Goal: Information Seeking & Learning: Learn about a topic

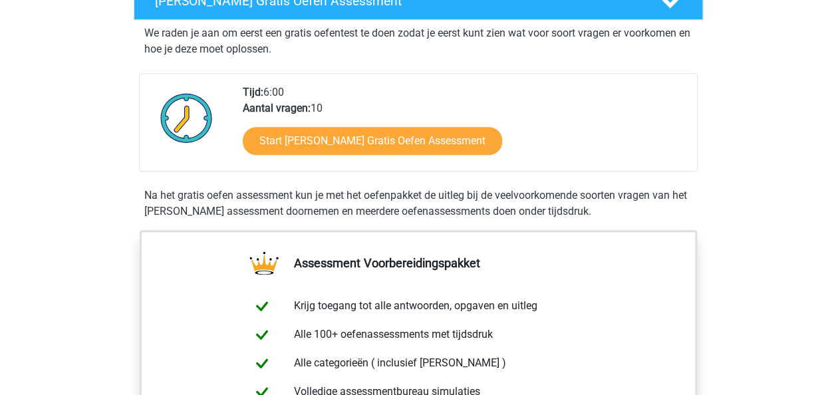
scroll to position [254, 0]
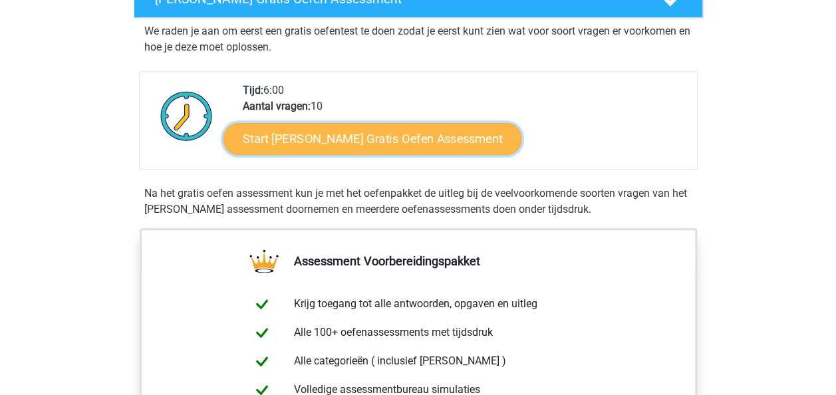
click at [436, 141] on link "Start Watson Glaser Gratis Oefen Assessment" at bounding box center [372, 139] width 298 height 32
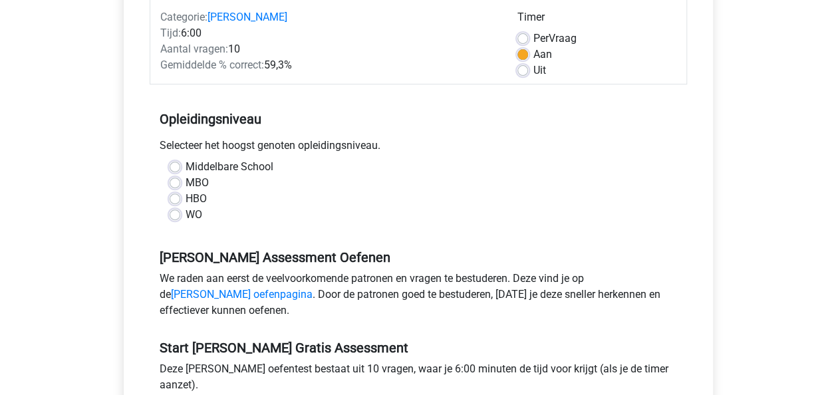
scroll to position [177, 0]
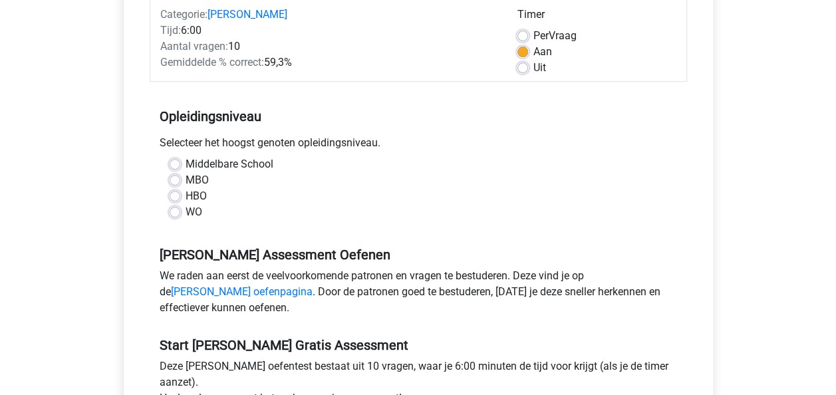
click at [185, 196] on label "HBO" at bounding box center [195, 196] width 21 height 16
click at [173, 196] on input "HBO" at bounding box center [174, 194] width 11 height 13
radio input "true"
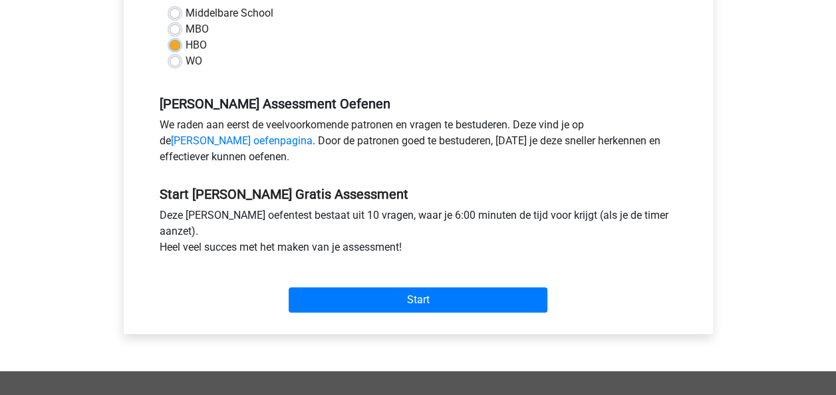
scroll to position [338, 0]
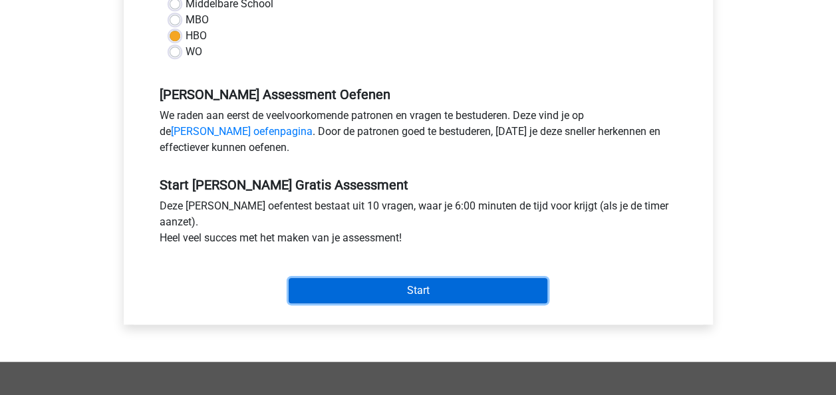
click at [428, 286] on input "Start" at bounding box center [417, 290] width 259 height 25
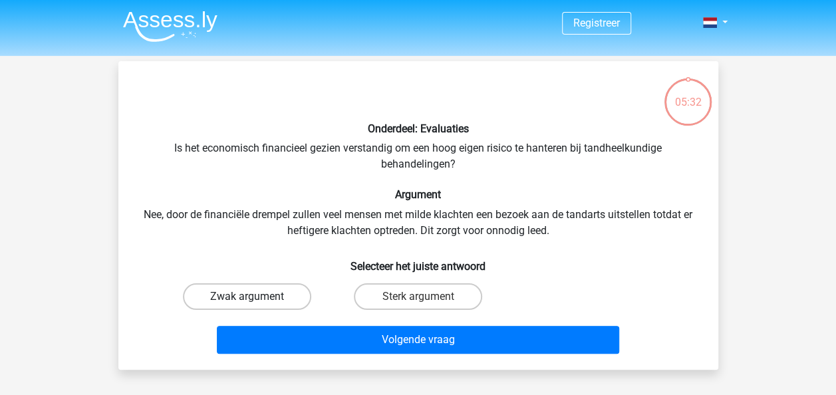
click at [286, 295] on label "Zwak argument" at bounding box center [247, 296] width 128 height 27
click at [255, 296] on input "Zwak argument" at bounding box center [251, 300] width 9 height 9
radio input "true"
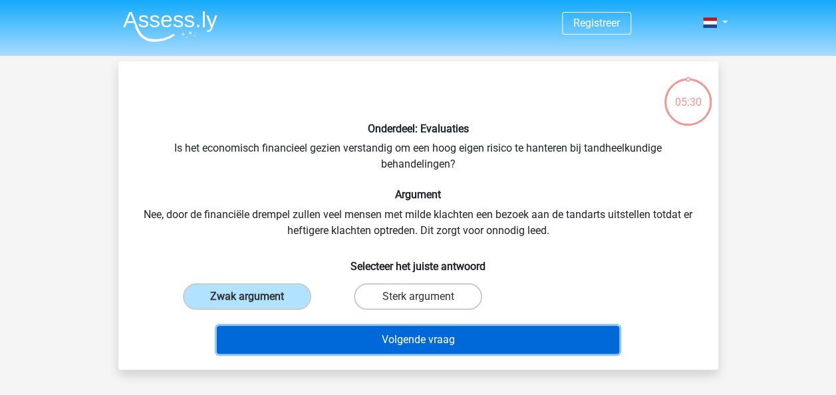
click at [377, 342] on button "Volgende vraag" at bounding box center [418, 340] width 402 height 28
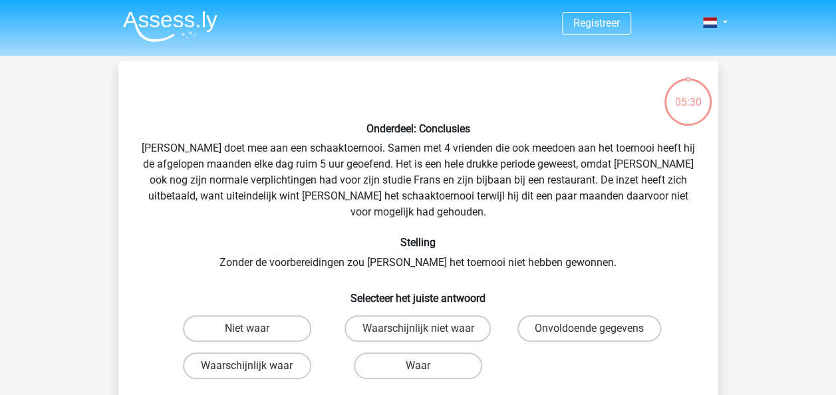
scroll to position [61, 0]
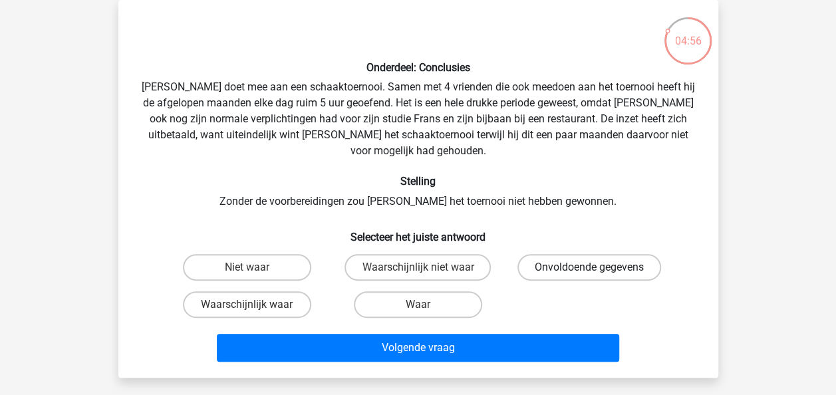
click at [558, 254] on label "Onvoldoende gegevens" at bounding box center [589, 267] width 144 height 27
click at [589, 267] on input "Onvoldoende gegevens" at bounding box center [593, 271] width 9 height 9
radio input "true"
click at [290, 294] on label "Waarschijnlijk waar" at bounding box center [247, 304] width 128 height 27
click at [255, 304] on input "Waarschijnlijk waar" at bounding box center [251, 308] width 9 height 9
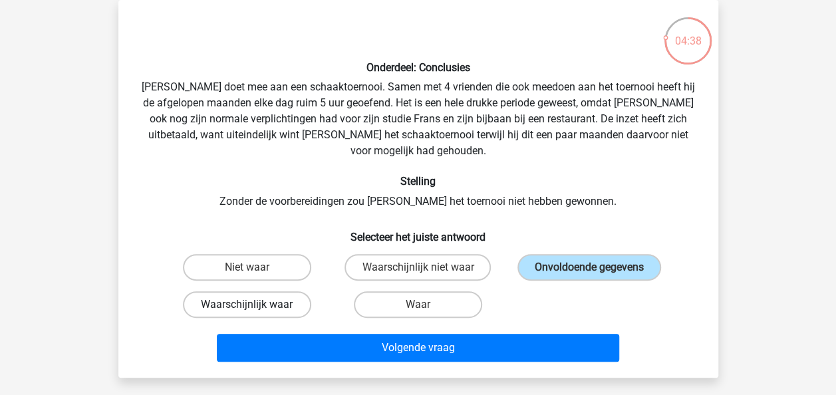
radio input "true"
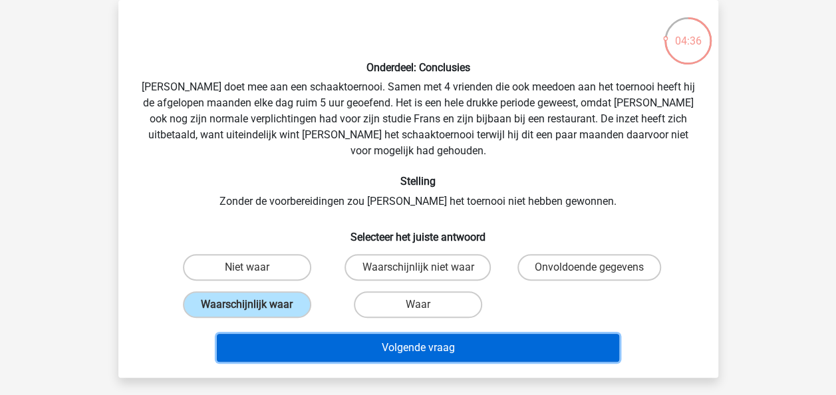
click at [376, 334] on button "Volgende vraag" at bounding box center [418, 348] width 402 height 28
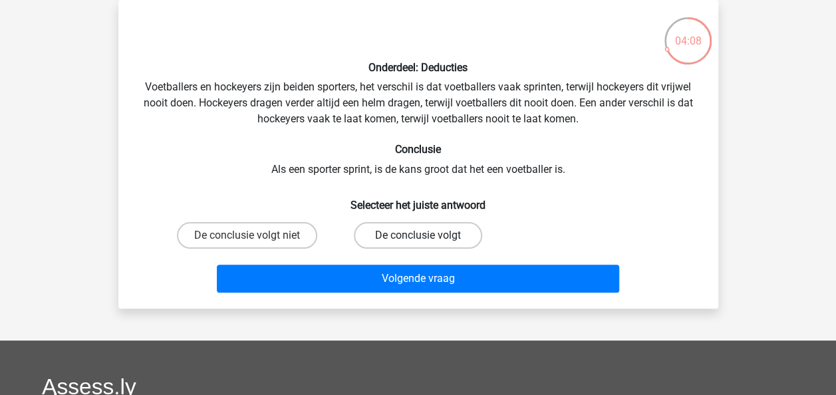
click at [416, 235] on label "De conclusie volgt" at bounding box center [418, 235] width 128 height 27
click at [417, 235] on input "De conclusie volgt" at bounding box center [421, 239] width 9 height 9
radio input "true"
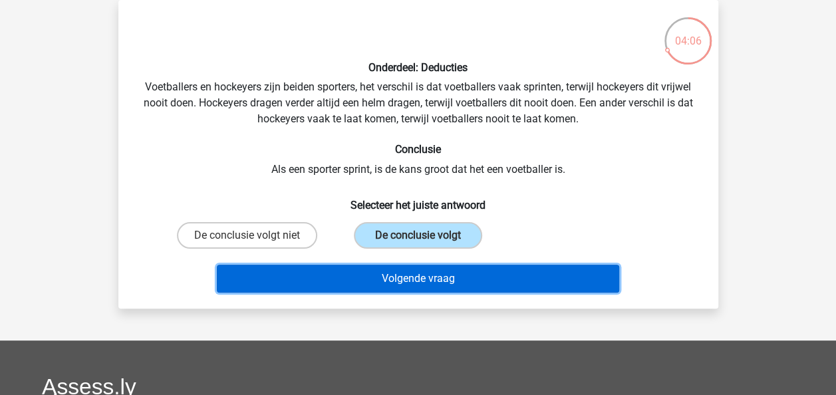
click at [421, 271] on button "Volgende vraag" at bounding box center [418, 279] width 402 height 28
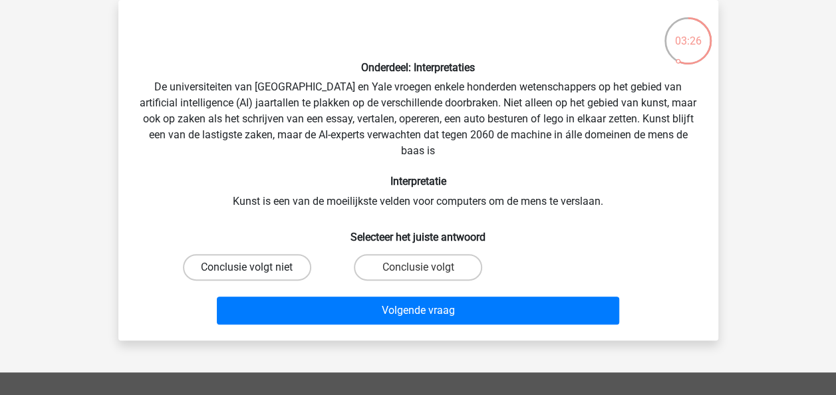
click at [279, 268] on label "Conclusie volgt niet" at bounding box center [247, 267] width 128 height 27
click at [255, 268] on input "Conclusie volgt niet" at bounding box center [251, 271] width 9 height 9
radio input "true"
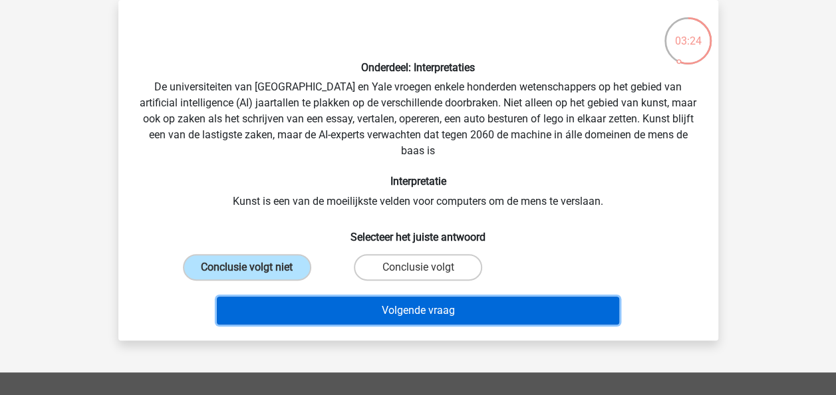
click at [386, 306] on button "Volgende vraag" at bounding box center [418, 310] width 402 height 28
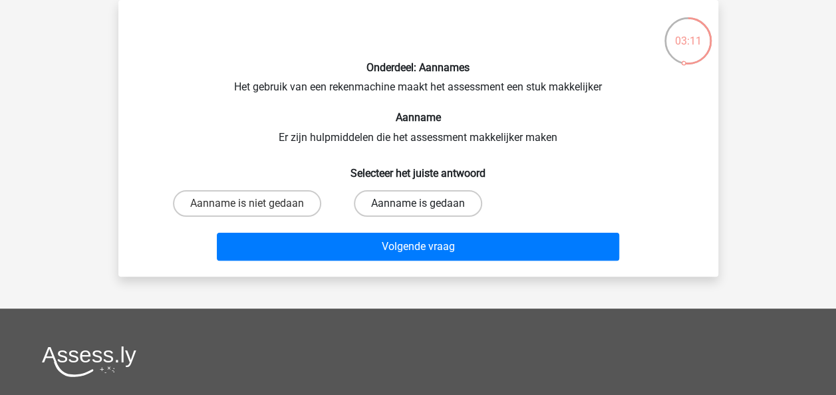
click at [440, 203] on label "Aanname is gedaan" at bounding box center [418, 203] width 128 height 27
click at [426, 203] on input "Aanname is gedaan" at bounding box center [421, 207] width 9 height 9
radio input "true"
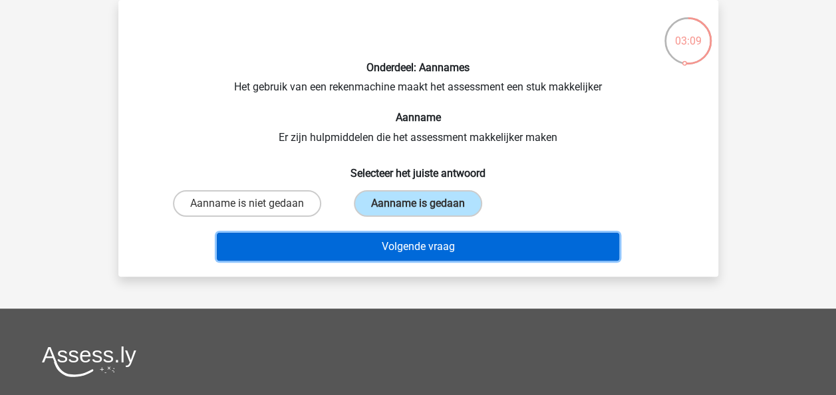
click at [441, 243] on button "Volgende vraag" at bounding box center [418, 247] width 402 height 28
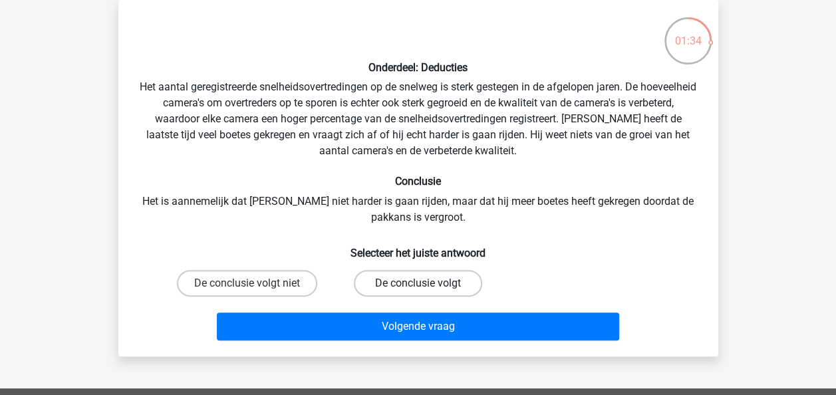
click at [433, 282] on label "De conclusie volgt" at bounding box center [418, 283] width 128 height 27
click at [426, 283] on input "De conclusie volgt" at bounding box center [421, 287] width 9 height 9
radio input "true"
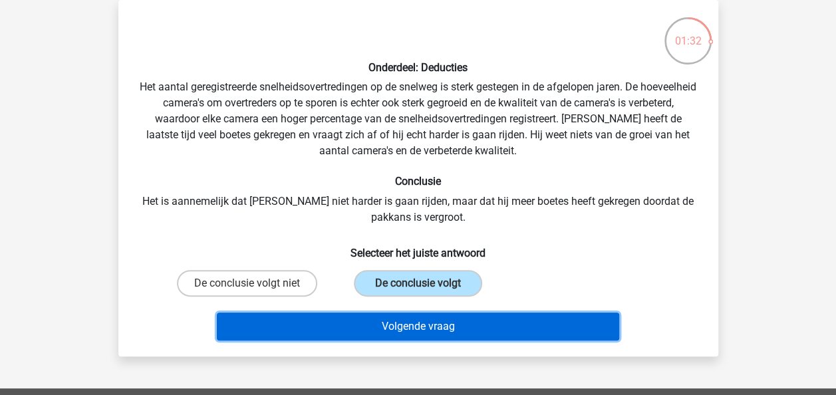
click at [445, 313] on button "Volgende vraag" at bounding box center [418, 326] width 402 height 28
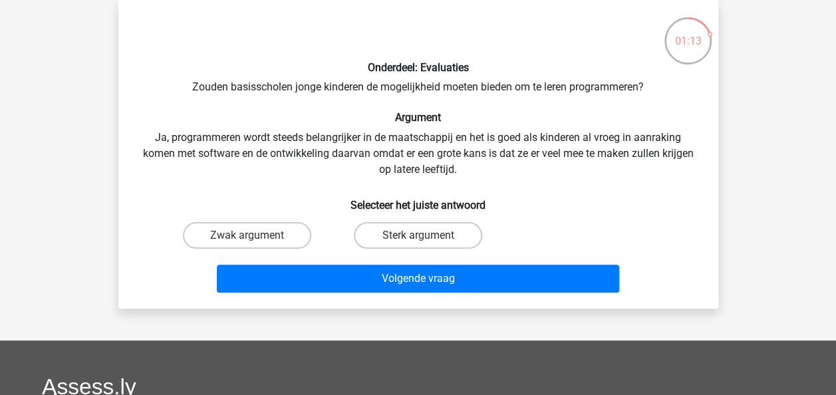
click at [419, 235] on input "Sterk argument" at bounding box center [421, 239] width 9 height 9
radio input "true"
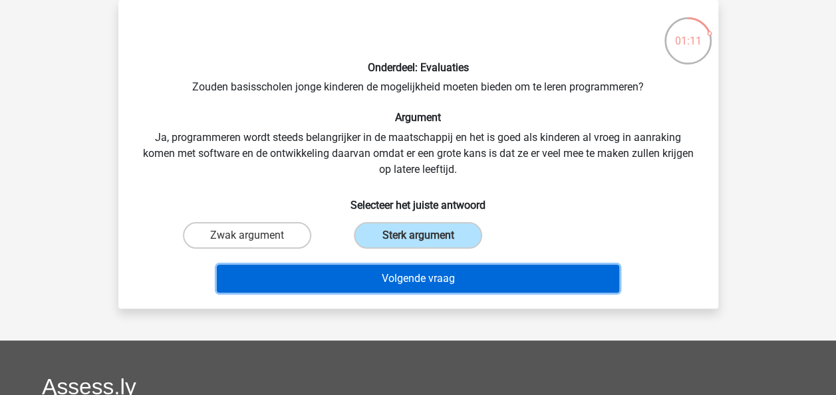
click at [421, 275] on button "Volgende vraag" at bounding box center [418, 279] width 402 height 28
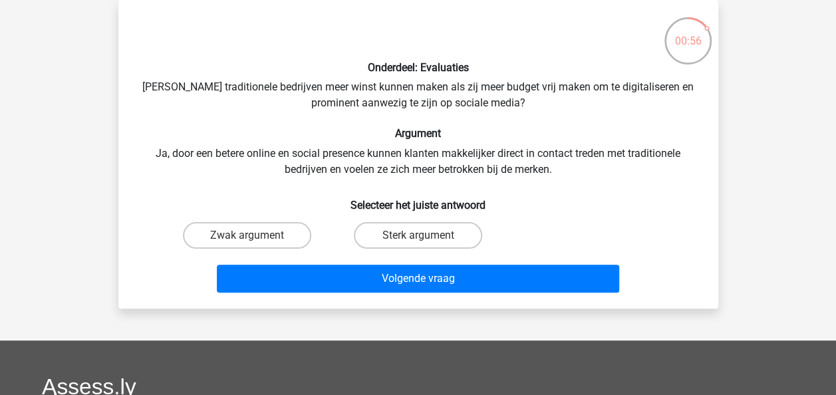
click at [424, 241] on input "Sterk argument" at bounding box center [421, 239] width 9 height 9
radio input "true"
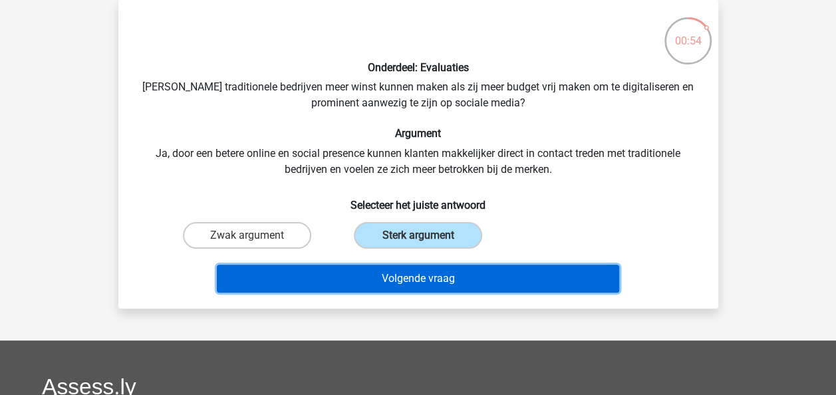
click at [422, 273] on button "Volgende vraag" at bounding box center [418, 279] width 402 height 28
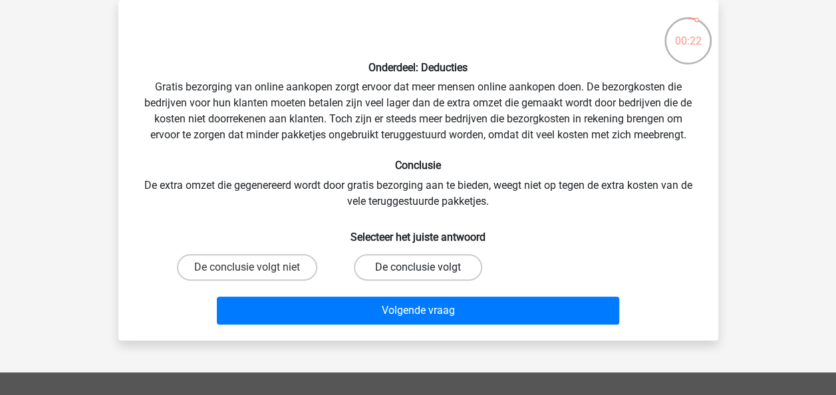
click at [422, 264] on label "De conclusie volgt" at bounding box center [418, 267] width 128 height 27
click at [422, 267] on input "De conclusie volgt" at bounding box center [421, 271] width 9 height 9
radio input "true"
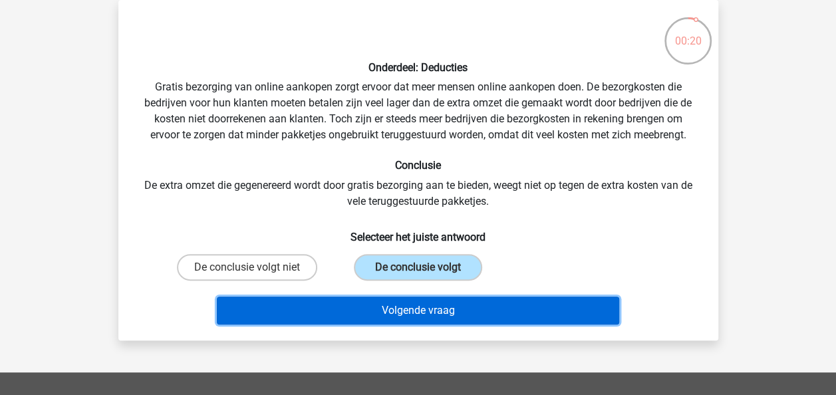
click at [428, 309] on button "Volgende vraag" at bounding box center [418, 310] width 402 height 28
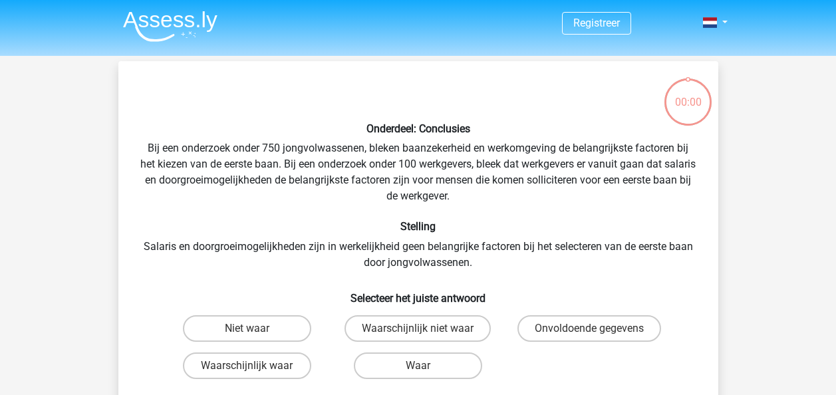
scroll to position [61, 0]
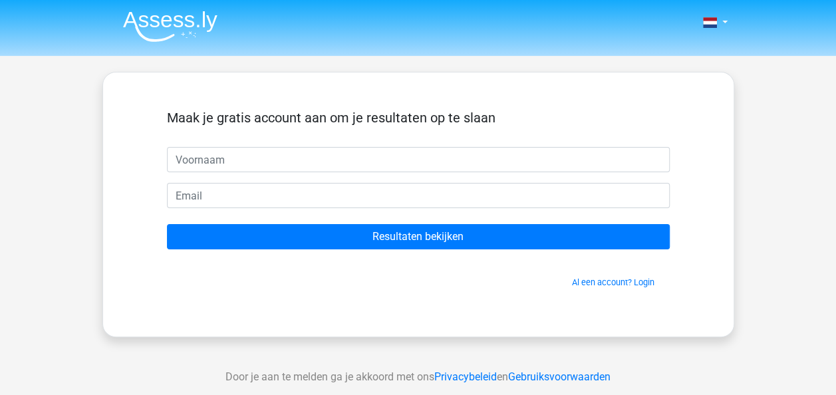
click at [428, 309] on div "Maak je gratis account aan om je resultaten op te slaan Resultaten bekijken Al …" at bounding box center [417, 204] width 631 height 265
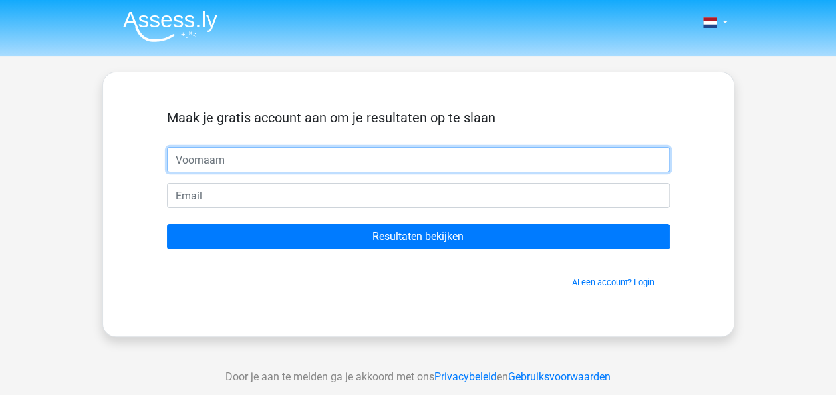
click at [400, 164] on input "text" at bounding box center [418, 159] width 503 height 25
type input "x"
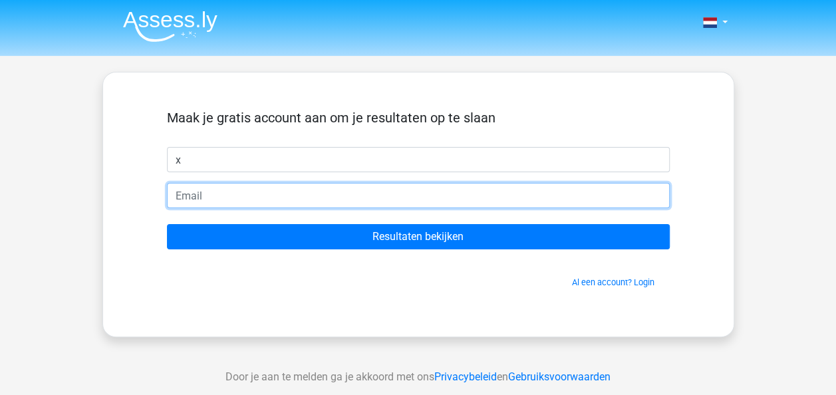
click at [380, 189] on input "email" at bounding box center [418, 195] width 503 height 25
type input "[EMAIL_ADDRESS][DOMAIN_NAME]"
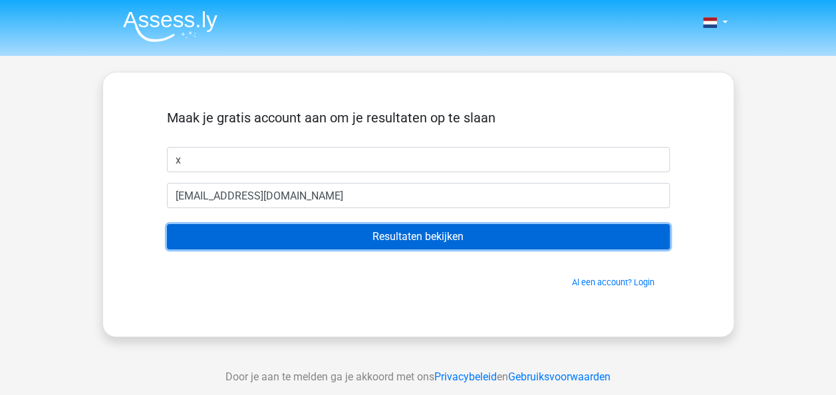
click at [392, 238] on input "Resultaten bekijken" at bounding box center [418, 236] width 503 height 25
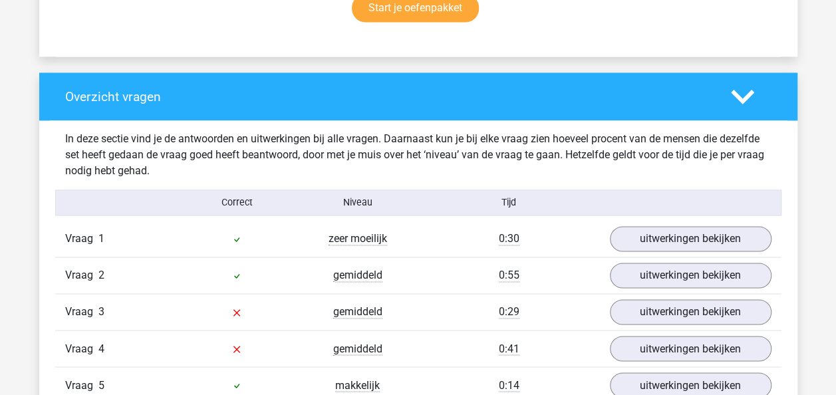
scroll to position [929, 0]
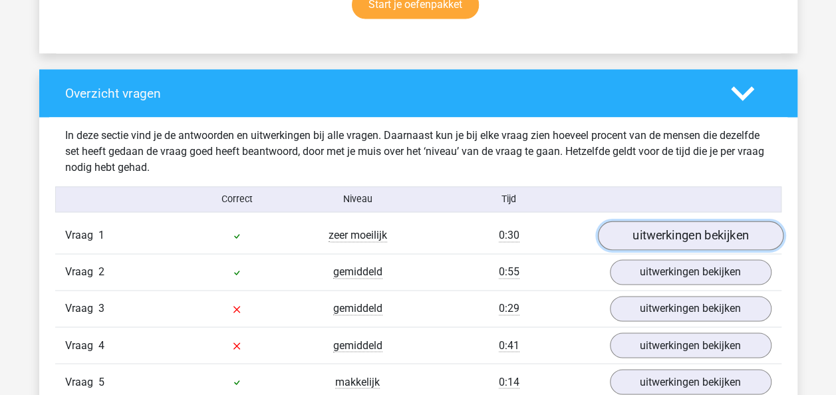
click at [685, 234] on link "uitwerkingen bekijken" at bounding box center [689, 235] width 185 height 29
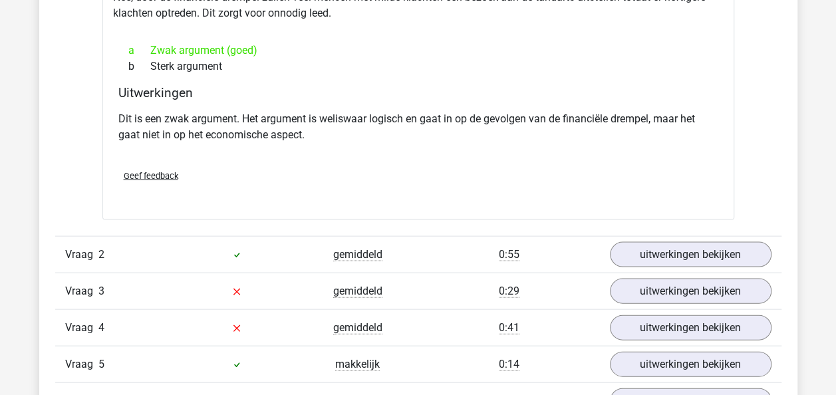
scroll to position [1287, 0]
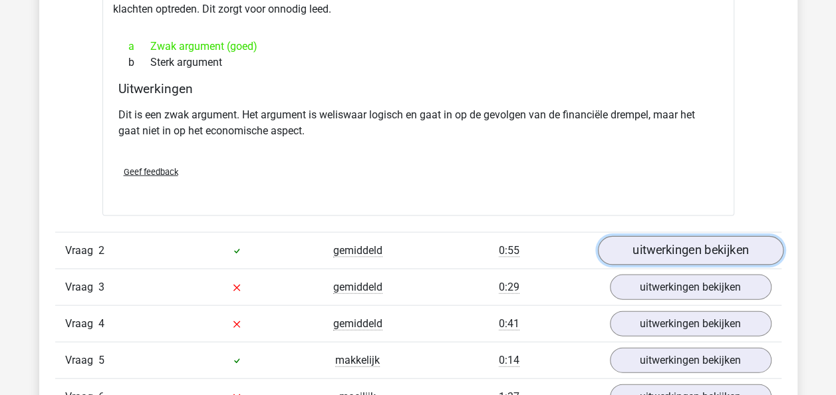
click at [725, 247] on link "uitwerkingen bekijken" at bounding box center [689, 250] width 185 height 29
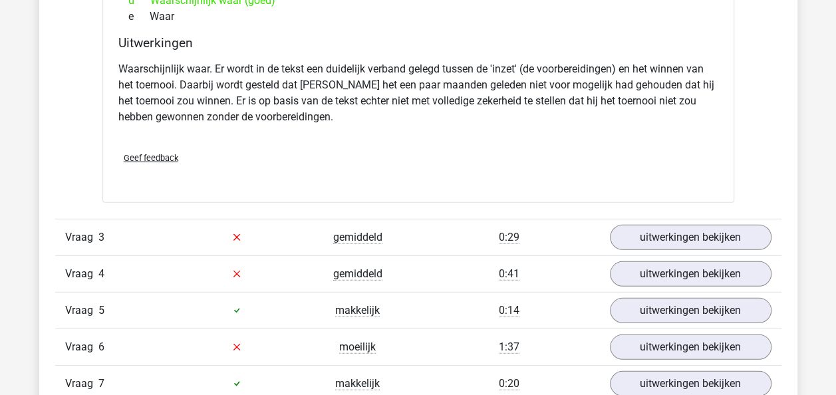
scroll to position [1795, 0]
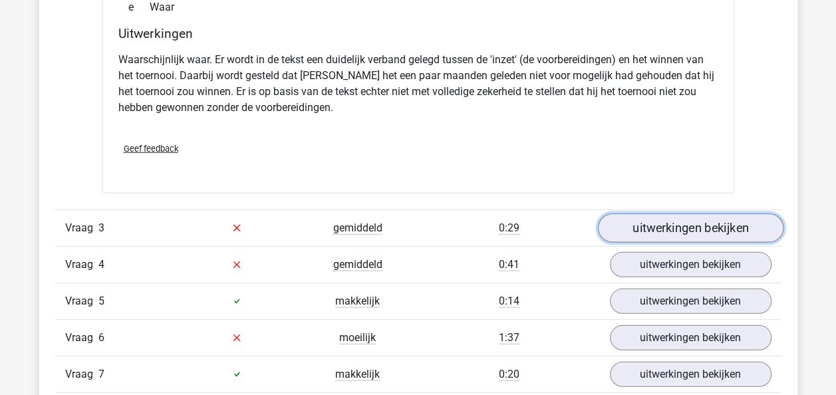
click at [738, 220] on link "uitwerkingen bekijken" at bounding box center [689, 227] width 185 height 29
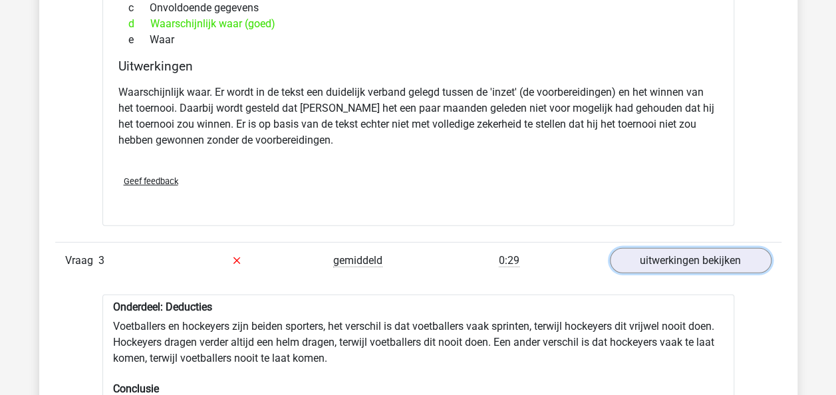
scroll to position [996, 0]
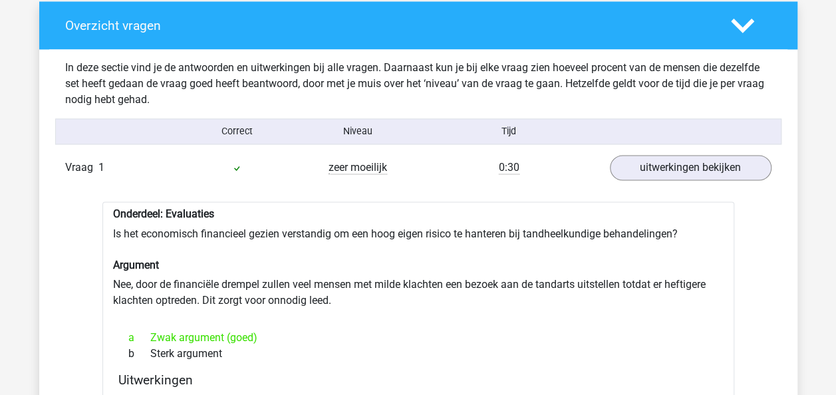
click at [737, 16] on icon at bounding box center [742, 25] width 23 height 23
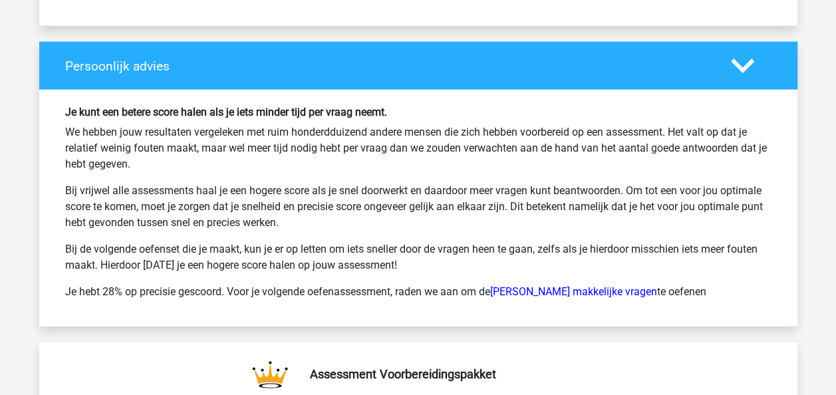
scroll to position [1486, 0]
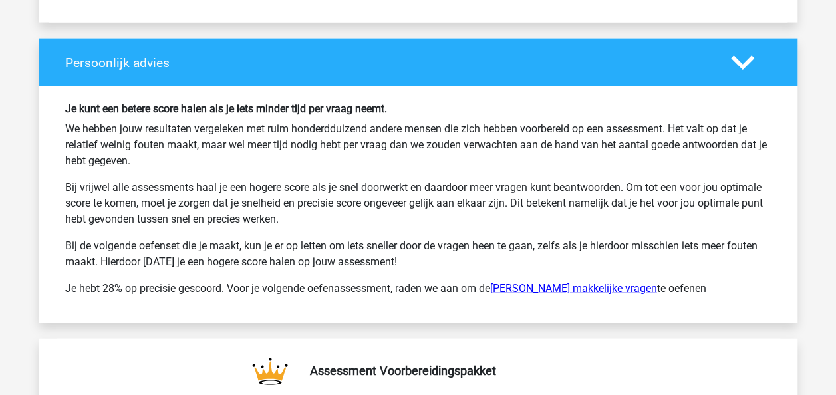
click at [628, 287] on link "Watson Glaser makkelijke vragen" at bounding box center [573, 288] width 167 height 13
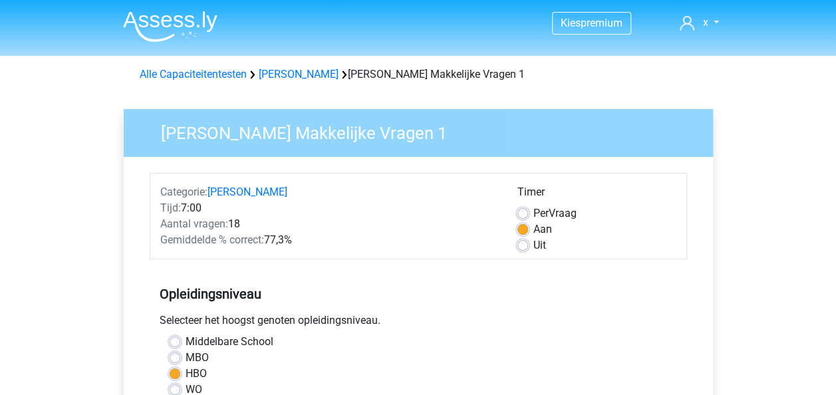
click at [185, 358] on label "MBO" at bounding box center [196, 358] width 23 height 16
click at [174, 358] on input "MBO" at bounding box center [174, 356] width 11 height 13
radio input "true"
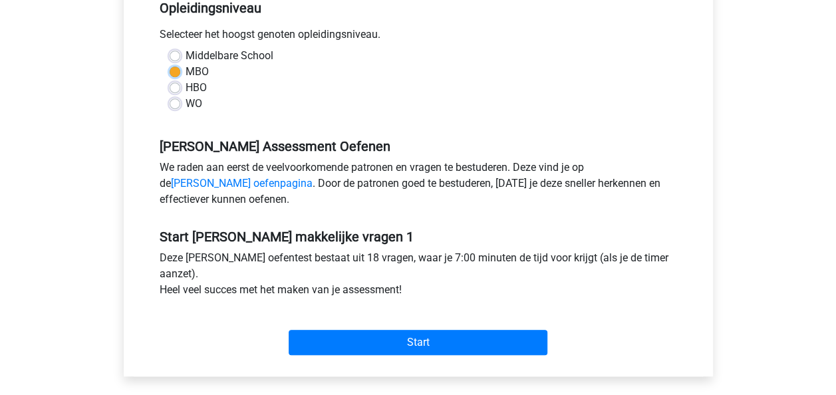
scroll to position [287, 0]
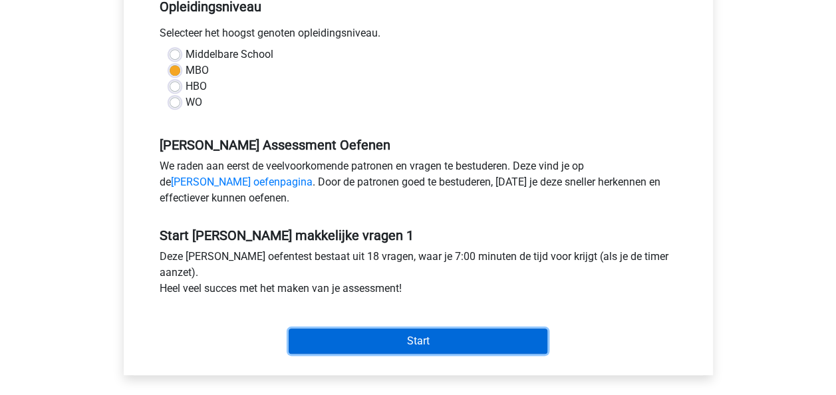
click at [455, 340] on input "Start" at bounding box center [417, 340] width 259 height 25
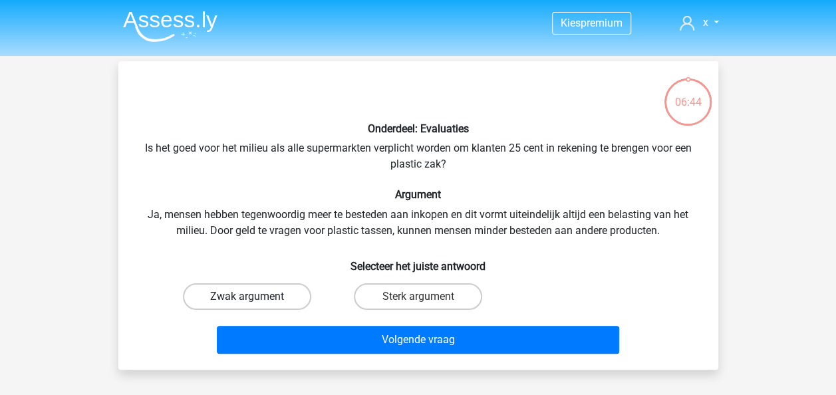
click at [296, 295] on label "Zwak argument" at bounding box center [247, 296] width 128 height 27
click at [255, 296] on input "Zwak argument" at bounding box center [251, 300] width 9 height 9
radio input "true"
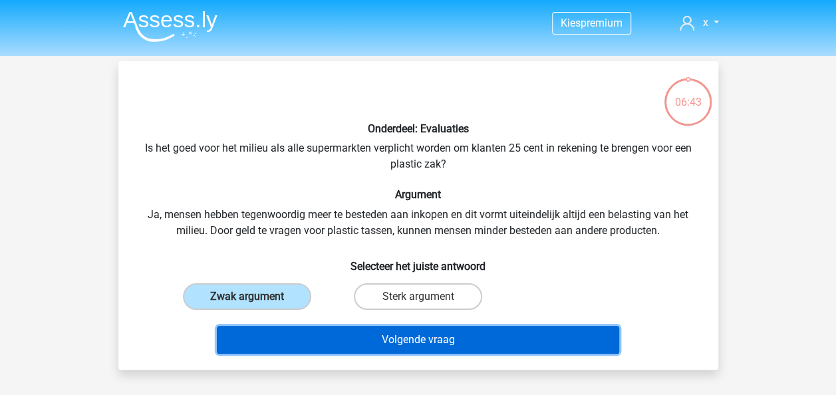
click at [360, 340] on button "Volgende vraag" at bounding box center [418, 340] width 402 height 28
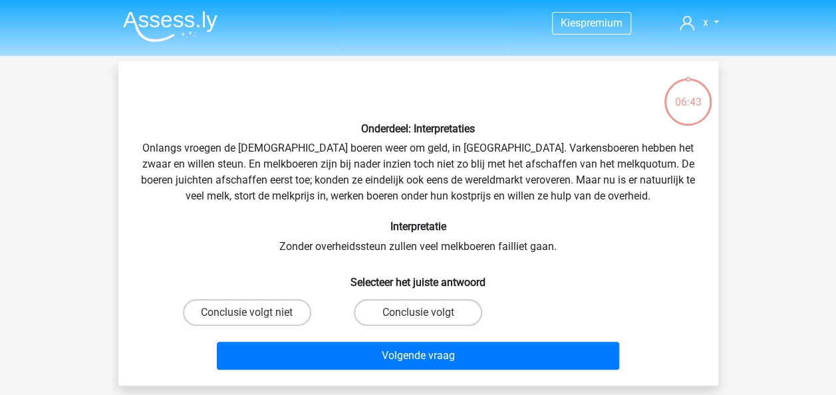
scroll to position [61, 0]
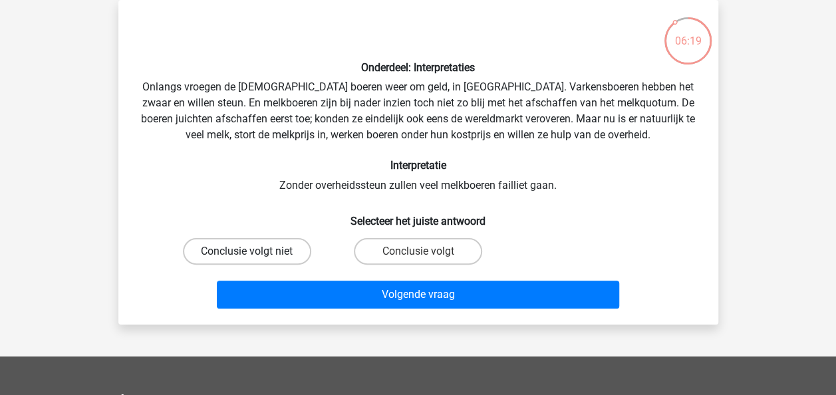
click at [291, 239] on label "Conclusie volgt niet" at bounding box center [247, 251] width 128 height 27
click at [255, 251] on input "Conclusie volgt niet" at bounding box center [251, 255] width 9 height 9
radio input "true"
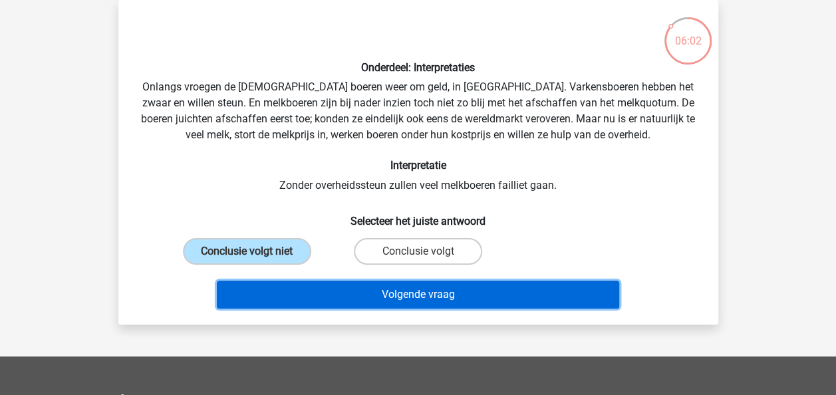
click at [450, 286] on button "Volgende vraag" at bounding box center [418, 295] width 402 height 28
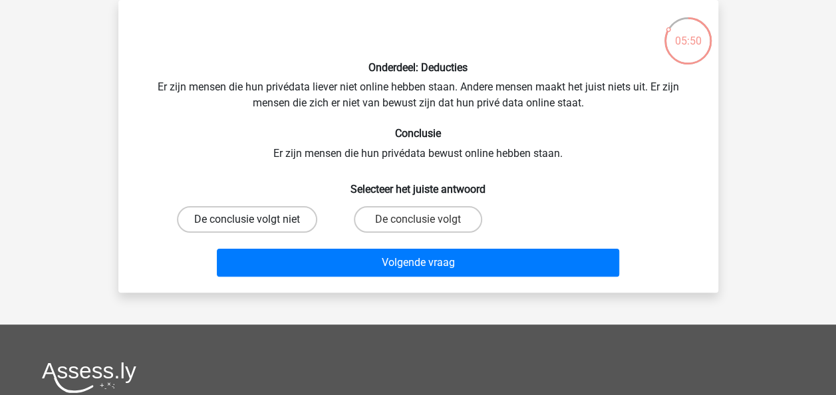
click at [281, 209] on label "De conclusie volgt niet" at bounding box center [247, 219] width 140 height 27
click at [255, 219] on input "De conclusie volgt niet" at bounding box center [251, 223] width 9 height 9
radio input "true"
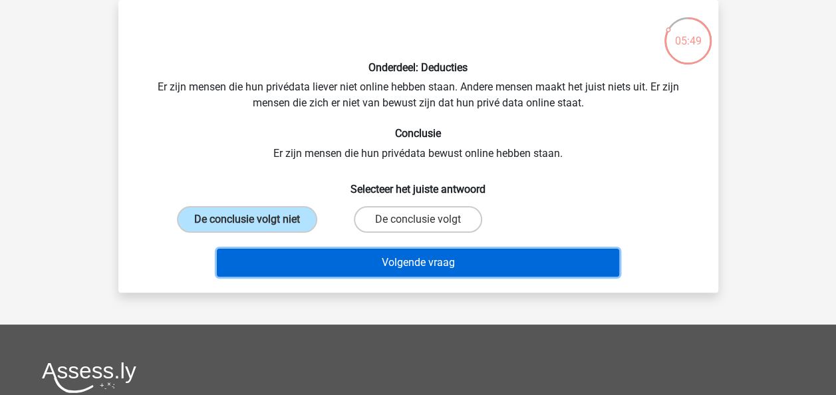
click at [392, 258] on button "Volgende vraag" at bounding box center [418, 263] width 402 height 28
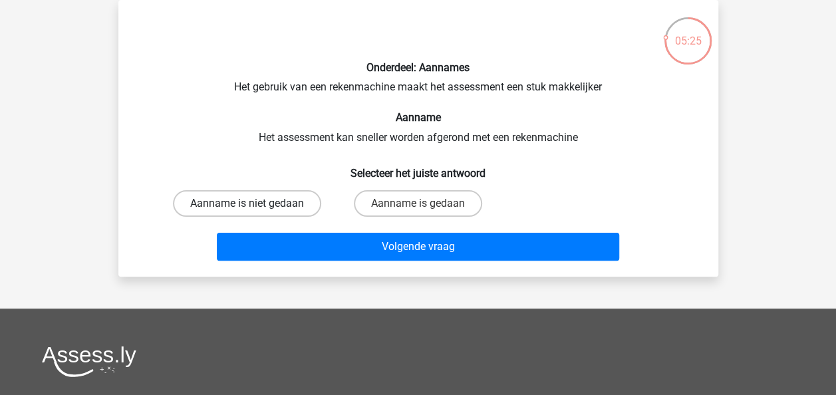
click at [298, 207] on label "Aanname is niet gedaan" at bounding box center [247, 203] width 148 height 27
click at [255, 207] on input "Aanname is niet gedaan" at bounding box center [251, 207] width 9 height 9
radio input "true"
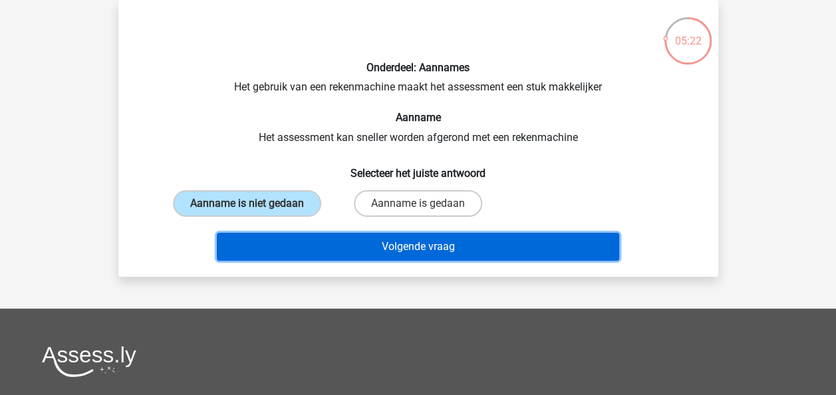
click at [400, 249] on button "Volgende vraag" at bounding box center [418, 247] width 402 height 28
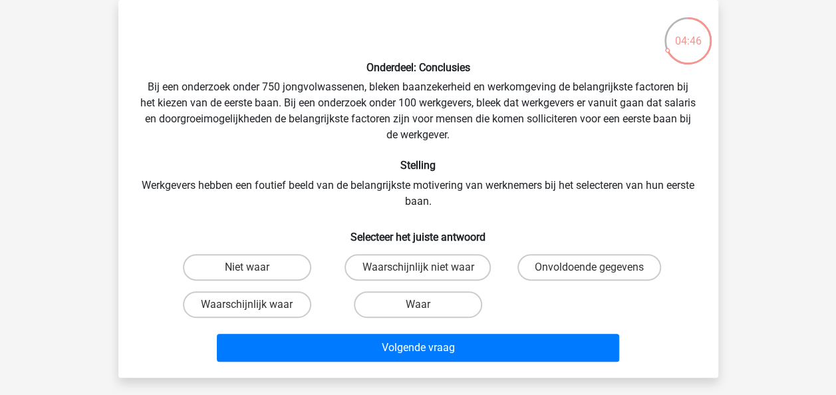
click at [419, 305] on input "Waar" at bounding box center [421, 308] width 9 height 9
radio input "true"
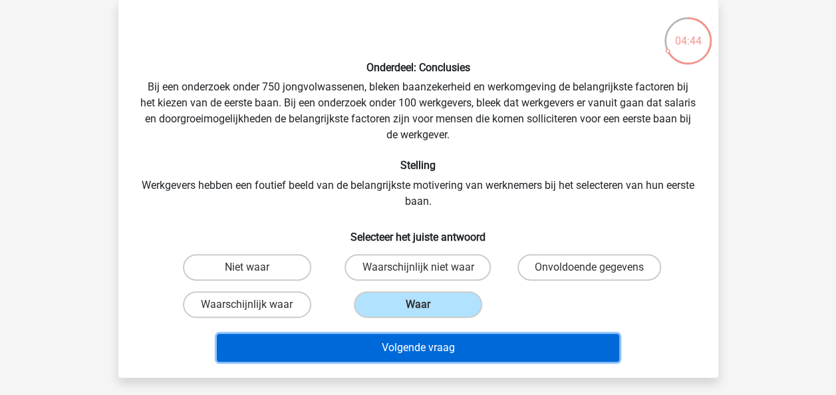
click at [432, 343] on button "Volgende vraag" at bounding box center [418, 348] width 402 height 28
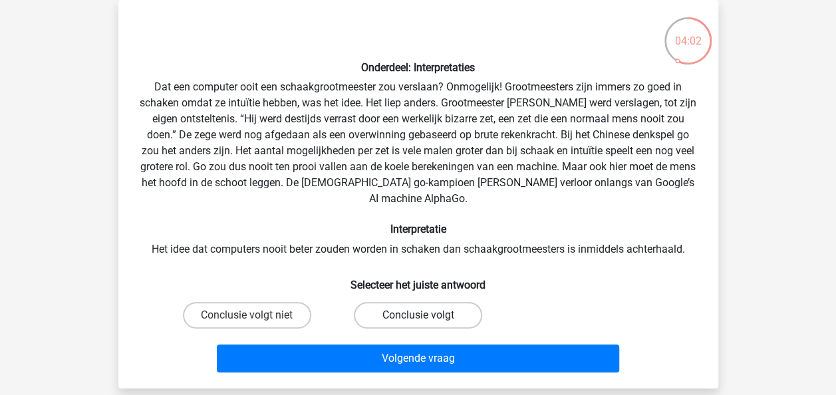
click at [453, 302] on label "Conclusie volgt" at bounding box center [418, 315] width 128 height 27
click at [426, 315] on input "Conclusie volgt" at bounding box center [421, 319] width 9 height 9
radio input "true"
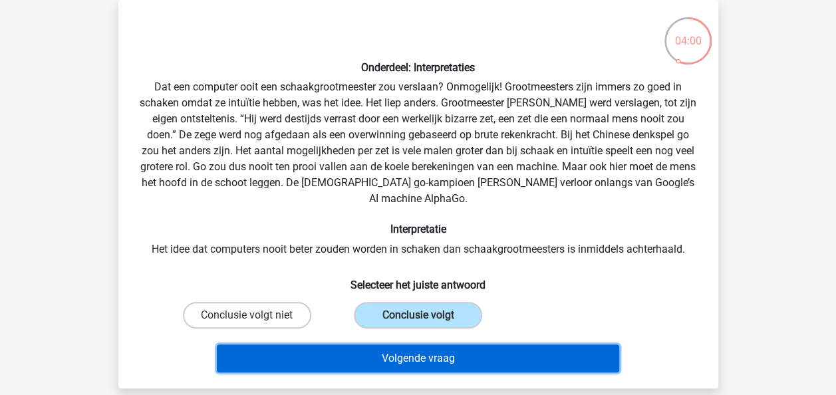
click at [465, 344] on button "Volgende vraag" at bounding box center [418, 358] width 402 height 28
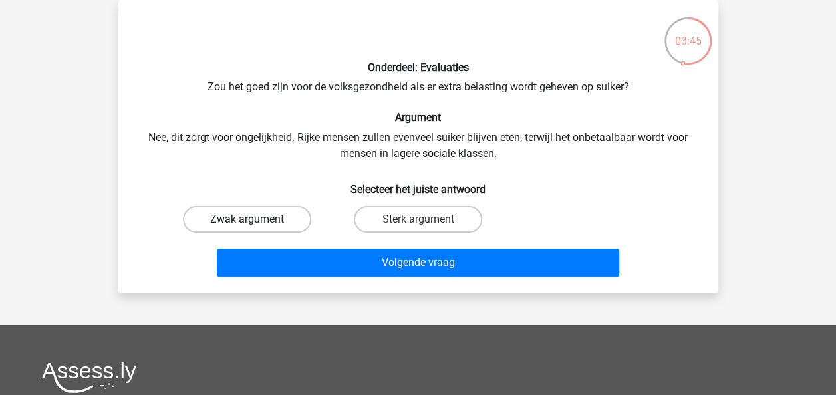
click at [282, 216] on label "Zwak argument" at bounding box center [247, 219] width 128 height 27
click at [255, 219] on input "Zwak argument" at bounding box center [251, 223] width 9 height 9
radio input "true"
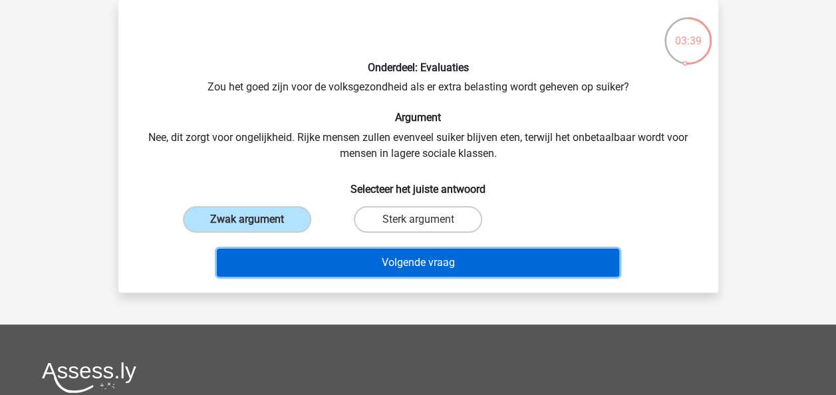
click at [409, 256] on button "Volgende vraag" at bounding box center [418, 263] width 402 height 28
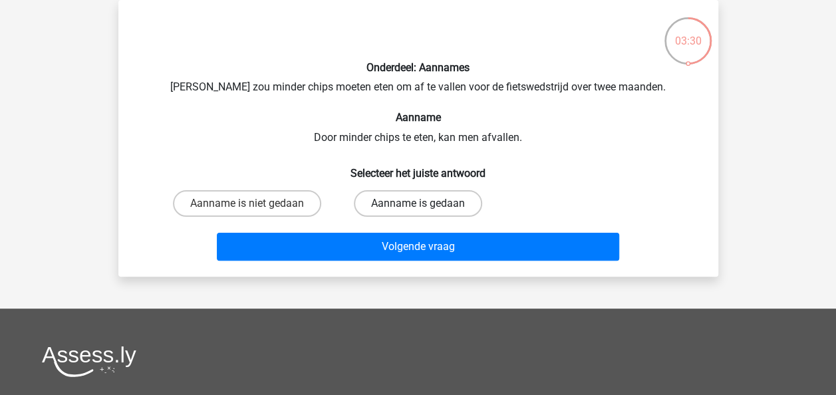
click at [428, 203] on label "Aanname is gedaan" at bounding box center [418, 203] width 128 height 27
click at [426, 203] on input "Aanname is gedaan" at bounding box center [421, 207] width 9 height 9
radio input "true"
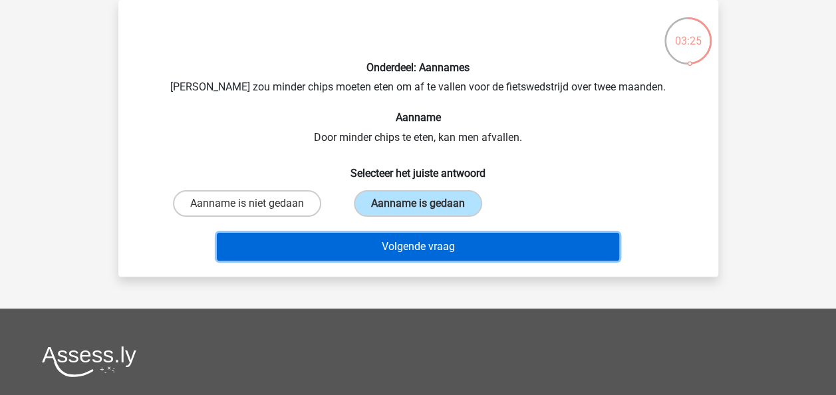
click at [437, 244] on button "Volgende vraag" at bounding box center [418, 247] width 402 height 28
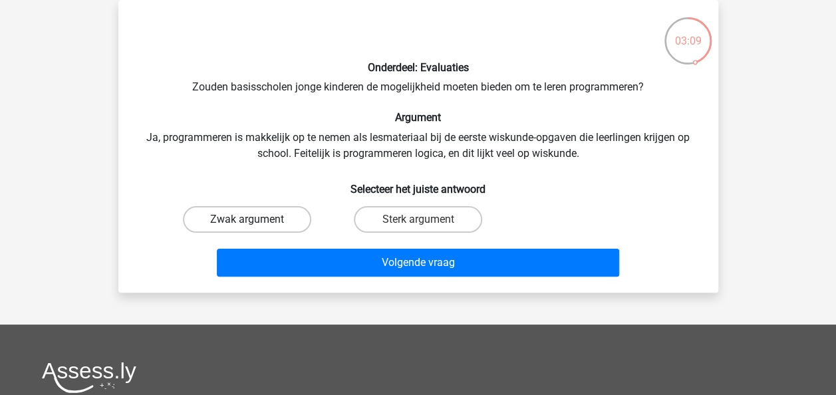
click at [302, 216] on label "Zwak argument" at bounding box center [247, 219] width 128 height 27
click at [255, 219] on input "Zwak argument" at bounding box center [251, 223] width 9 height 9
radio input "true"
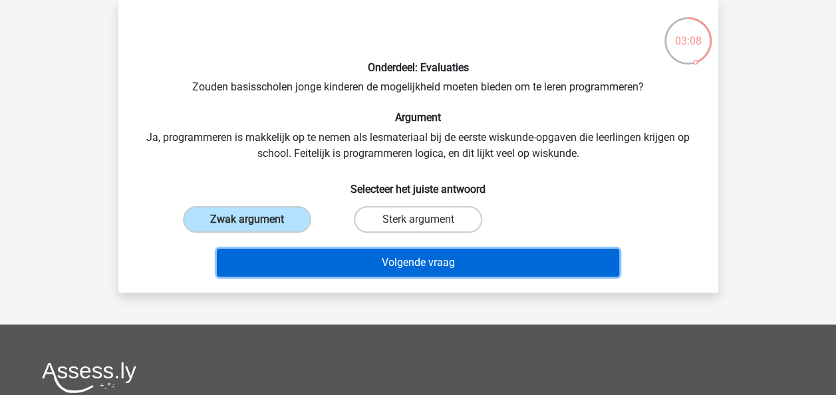
click at [398, 267] on button "Volgende vraag" at bounding box center [418, 263] width 402 height 28
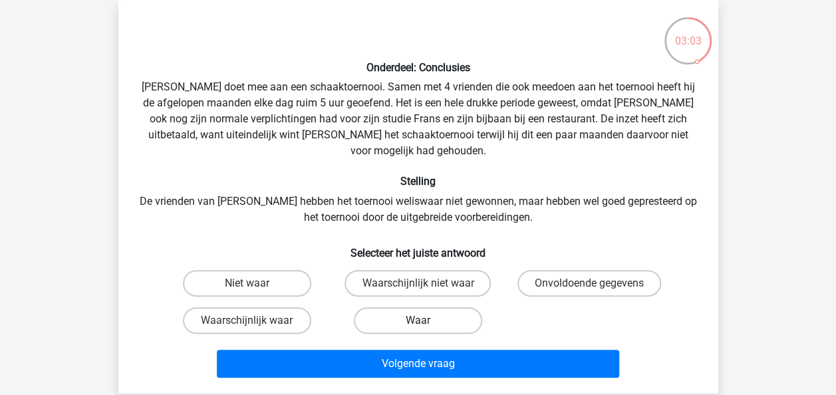
click at [416, 311] on label "Waar" at bounding box center [418, 320] width 128 height 27
click at [417, 320] on input "Waar" at bounding box center [421, 324] width 9 height 9
radio input "true"
click at [599, 270] on label "Onvoldoende gegevens" at bounding box center [589, 283] width 144 height 27
click at [598, 283] on input "Onvoldoende gegevens" at bounding box center [593, 287] width 9 height 9
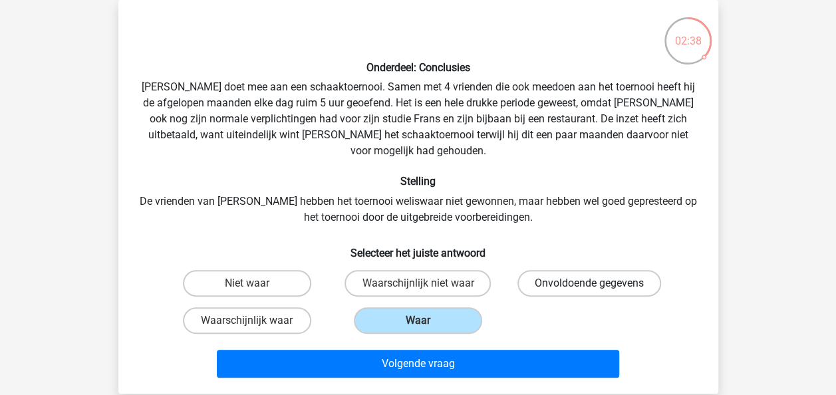
radio input "true"
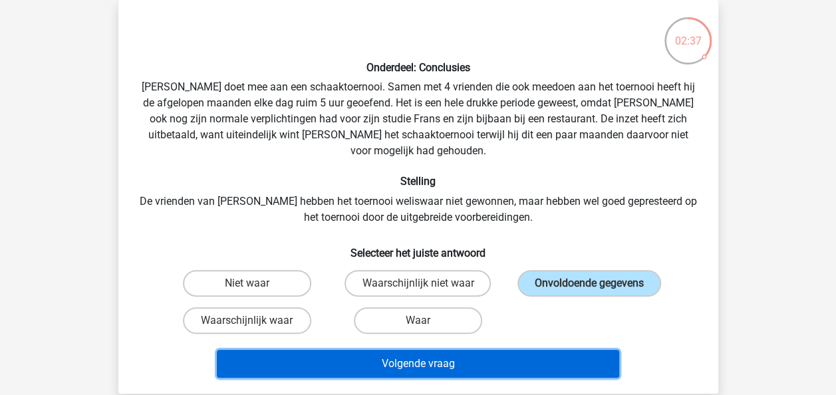
click at [580, 350] on button "Volgende vraag" at bounding box center [418, 364] width 402 height 28
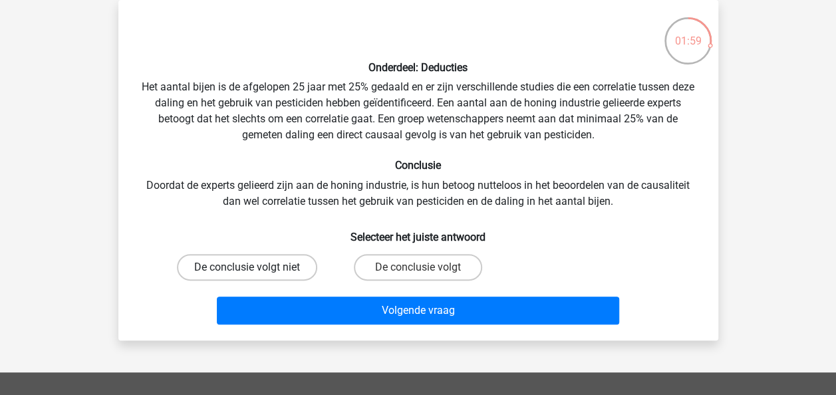
click at [286, 265] on label "De conclusie volgt niet" at bounding box center [247, 267] width 140 height 27
click at [255, 267] on input "De conclusie volgt niet" at bounding box center [251, 271] width 9 height 9
radio input "true"
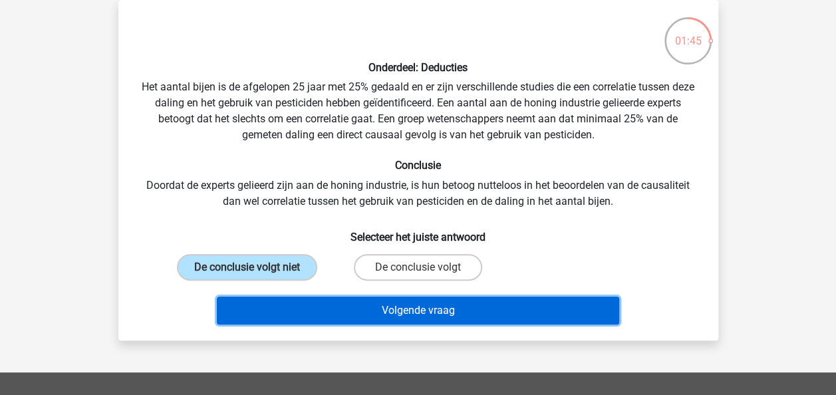
click at [395, 307] on button "Volgende vraag" at bounding box center [418, 310] width 402 height 28
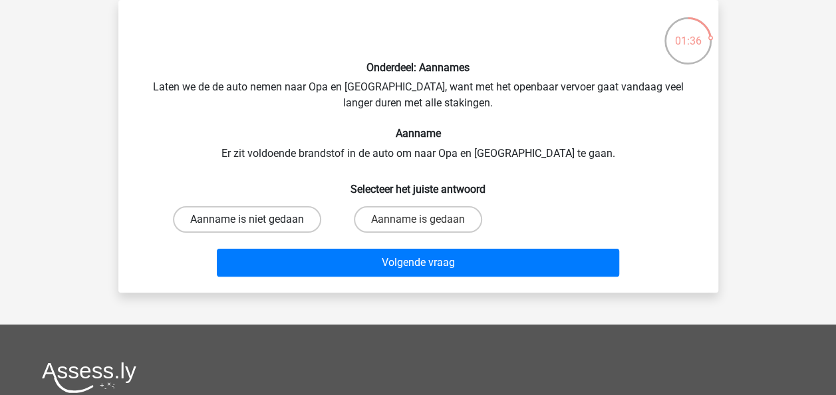
click at [294, 223] on label "Aanname is niet gedaan" at bounding box center [247, 219] width 148 height 27
click at [255, 223] on input "Aanname is niet gedaan" at bounding box center [251, 223] width 9 height 9
radio input "true"
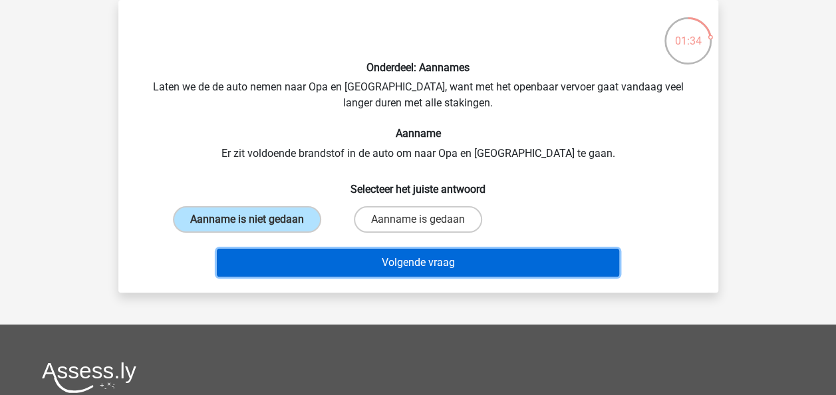
click at [356, 270] on button "Volgende vraag" at bounding box center [418, 263] width 402 height 28
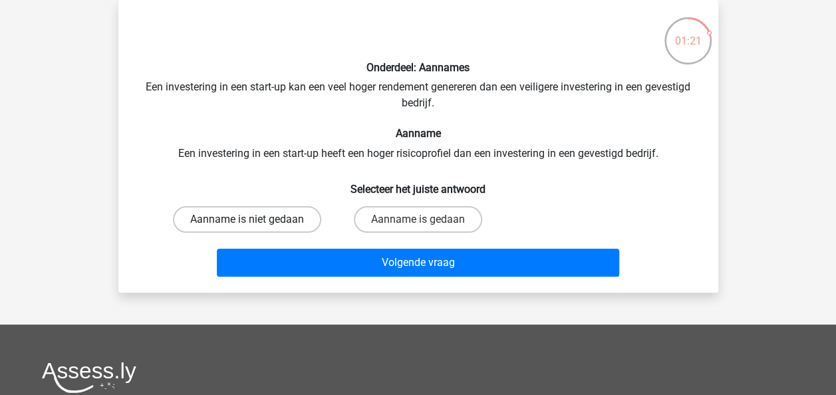
click at [291, 223] on label "Aanname is niet gedaan" at bounding box center [247, 219] width 148 height 27
click at [255, 223] on input "Aanname is niet gedaan" at bounding box center [251, 223] width 9 height 9
radio input "true"
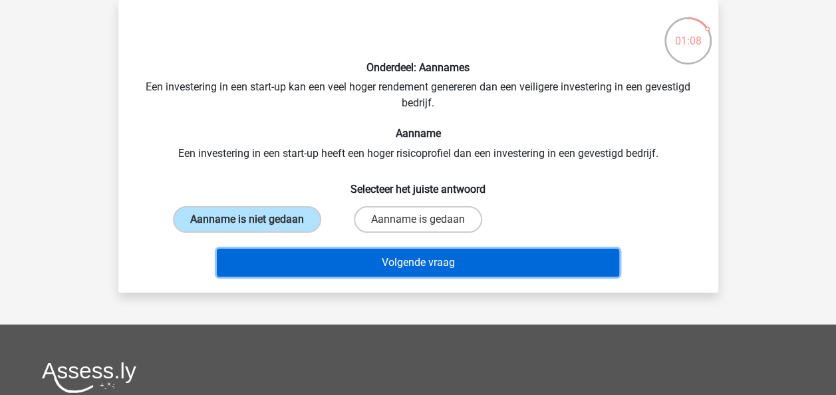
click at [380, 259] on button "Volgende vraag" at bounding box center [418, 263] width 402 height 28
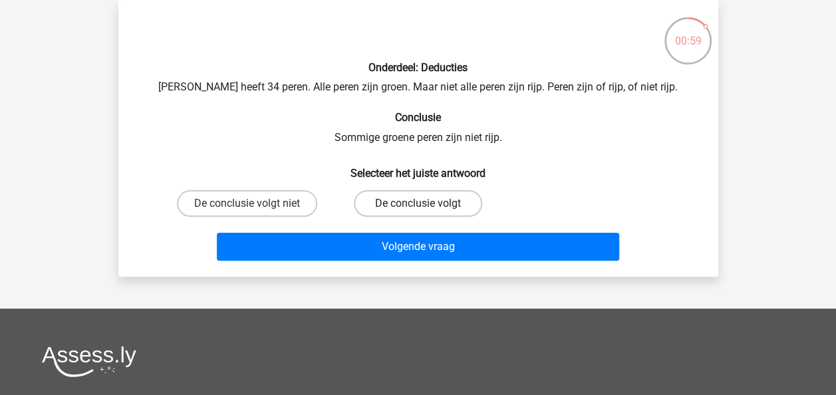
click at [415, 207] on label "De conclusie volgt" at bounding box center [418, 203] width 128 height 27
click at [417, 207] on input "De conclusie volgt" at bounding box center [421, 207] width 9 height 9
radio input "true"
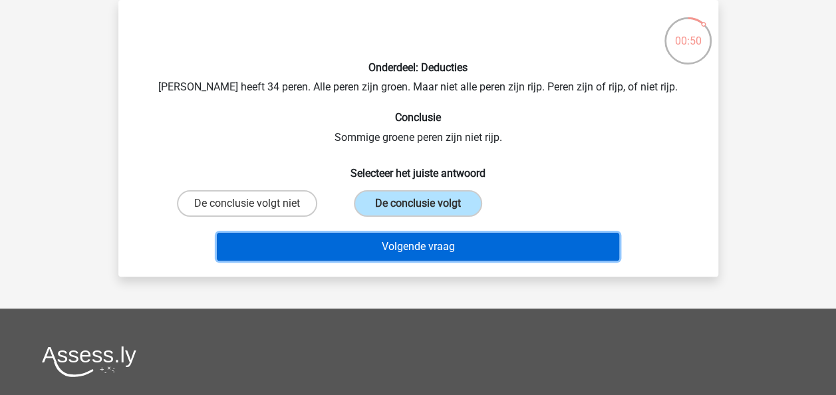
click at [417, 248] on button "Volgende vraag" at bounding box center [418, 247] width 402 height 28
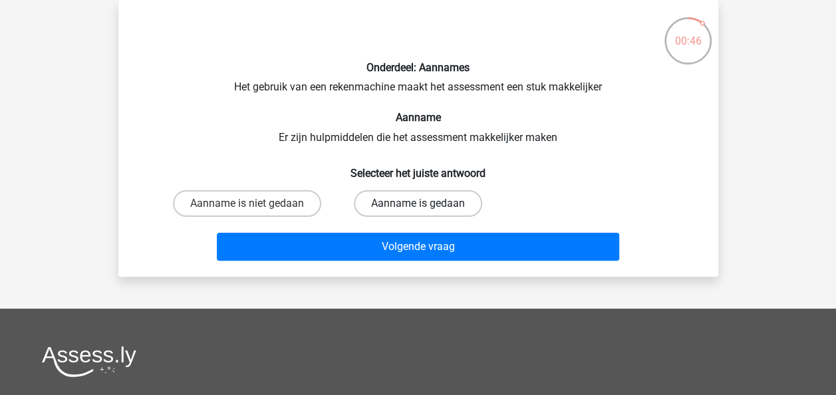
click at [411, 205] on label "Aanname is gedaan" at bounding box center [418, 203] width 128 height 27
click at [417, 205] on input "Aanname is gedaan" at bounding box center [421, 207] width 9 height 9
radio input "true"
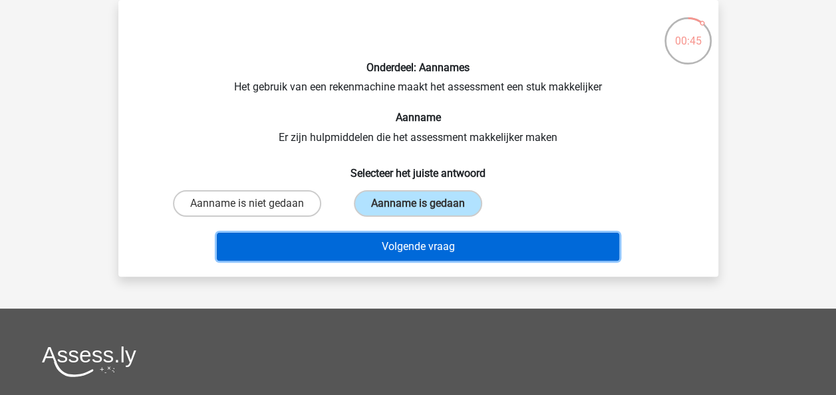
click at [423, 245] on button "Volgende vraag" at bounding box center [418, 247] width 402 height 28
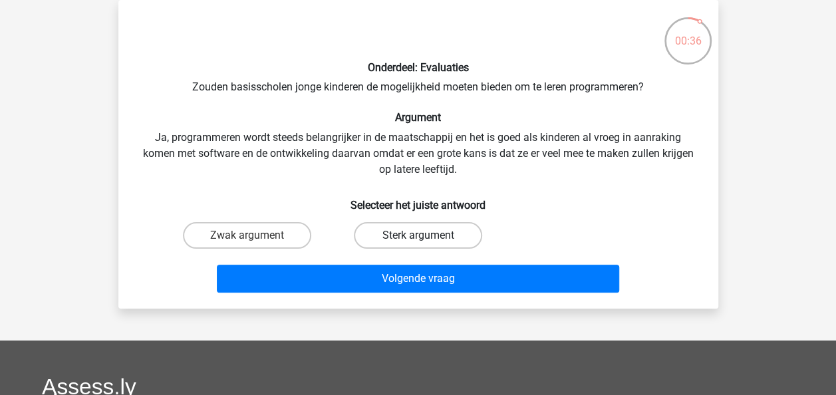
click at [425, 234] on label "Sterk argument" at bounding box center [418, 235] width 128 height 27
click at [425, 235] on input "Sterk argument" at bounding box center [421, 239] width 9 height 9
radio input "true"
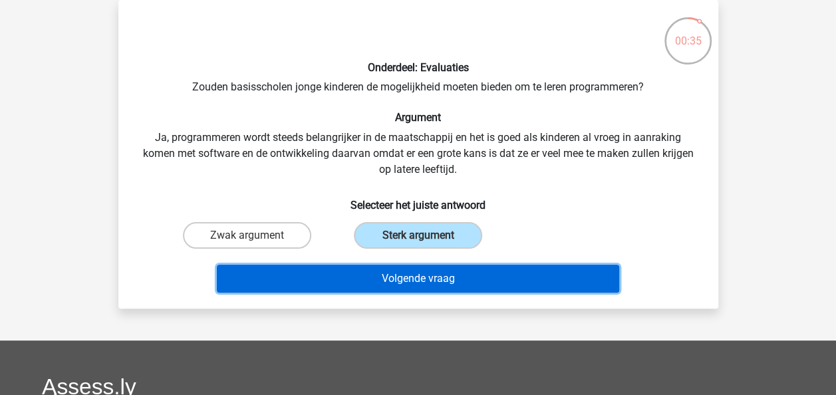
click at [441, 276] on button "Volgende vraag" at bounding box center [418, 279] width 402 height 28
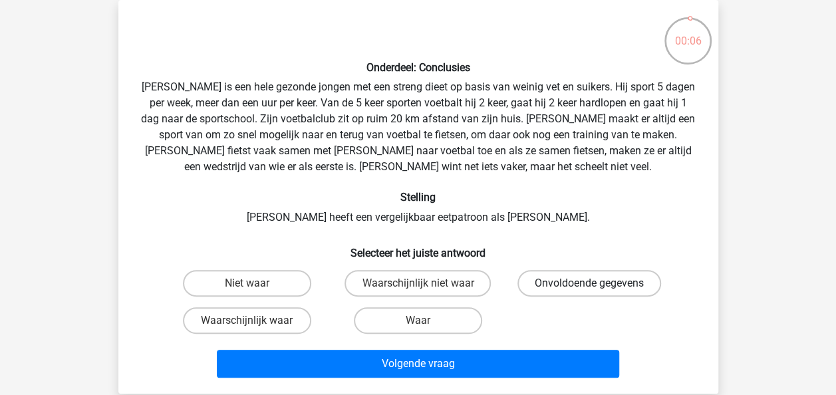
click at [596, 277] on label "Onvoldoende gegevens" at bounding box center [589, 283] width 144 height 27
click at [596, 283] on input "Onvoldoende gegevens" at bounding box center [593, 287] width 9 height 9
radio input "true"
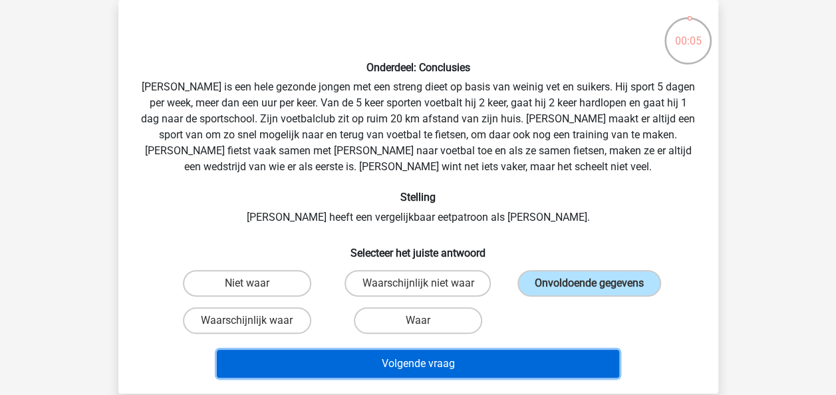
click at [572, 365] on button "Volgende vraag" at bounding box center [418, 364] width 402 height 28
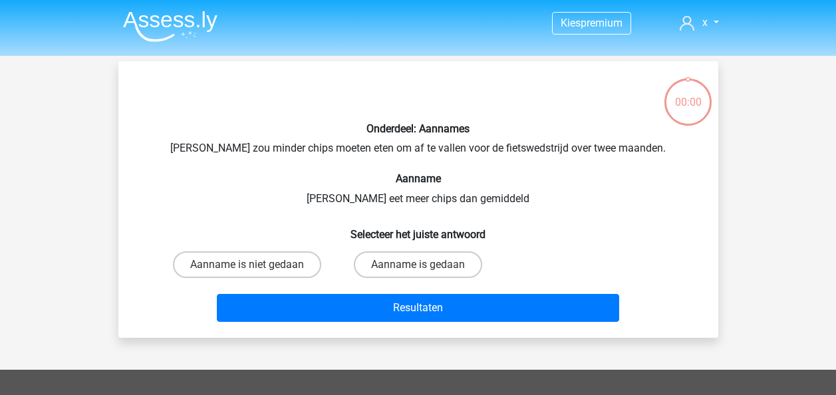
scroll to position [61, 0]
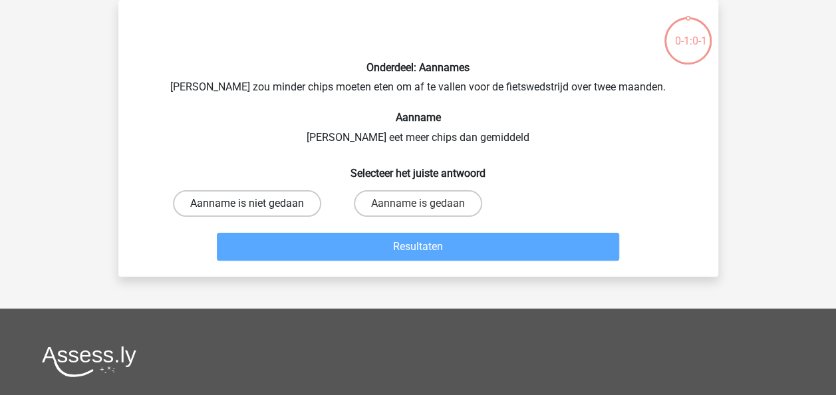
click at [267, 203] on label "Aanname is niet gedaan" at bounding box center [247, 203] width 148 height 27
click at [255, 203] on input "Aanname is niet gedaan" at bounding box center [251, 207] width 9 height 9
radio input "true"
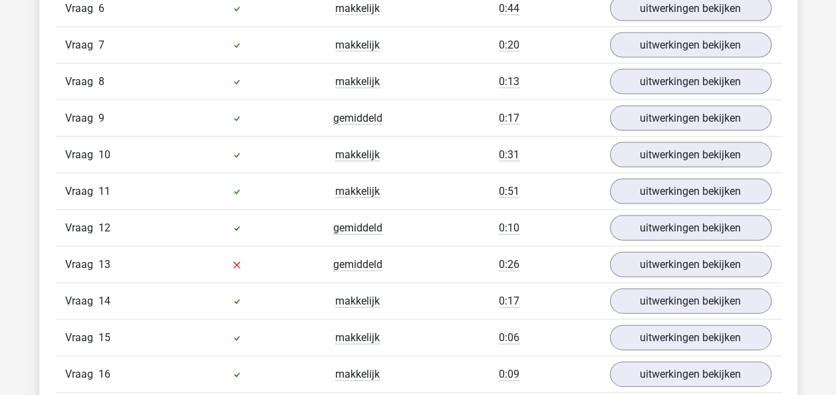
scroll to position [1345, 0]
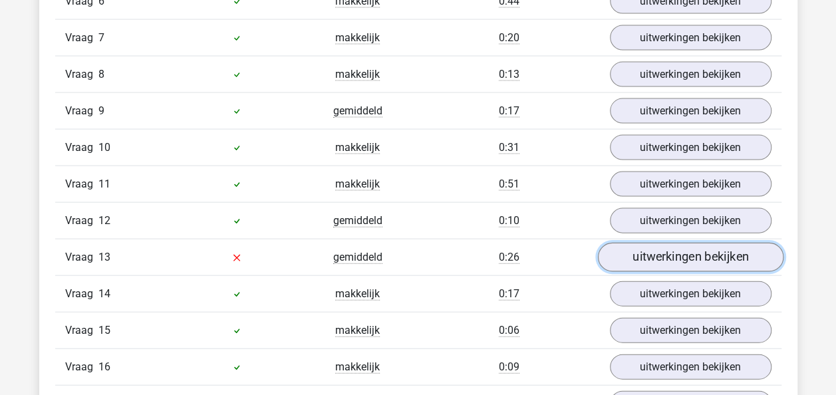
click at [697, 243] on link "uitwerkingen bekijken" at bounding box center [689, 257] width 185 height 29
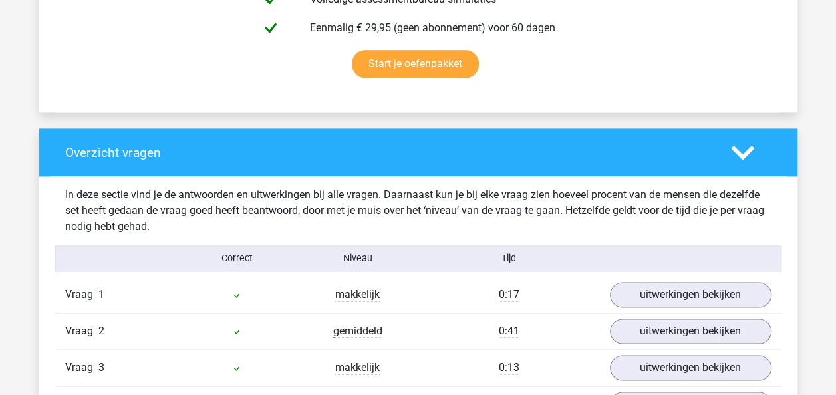
scroll to position [845, 0]
